Goal: Check status: Check status

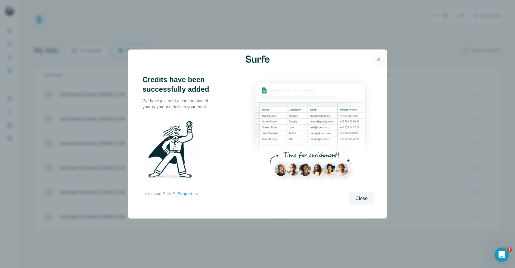
click at [380, 58] on icon "button" at bounding box center [378, 59] width 3 height 3
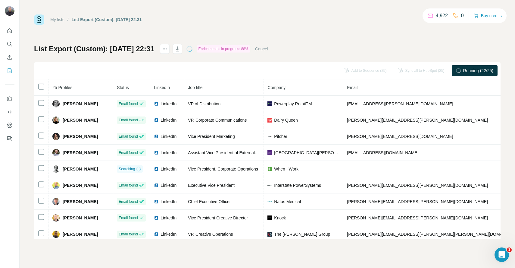
click at [62, 20] on link "My lists" at bounding box center [57, 19] width 14 height 5
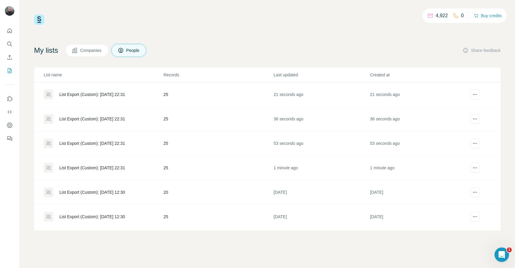
click at [124, 93] on div "List Export (Custom): 03/10/2025 22:31" at bounding box center [92, 94] width 66 height 6
